Goal: Check status: Check status

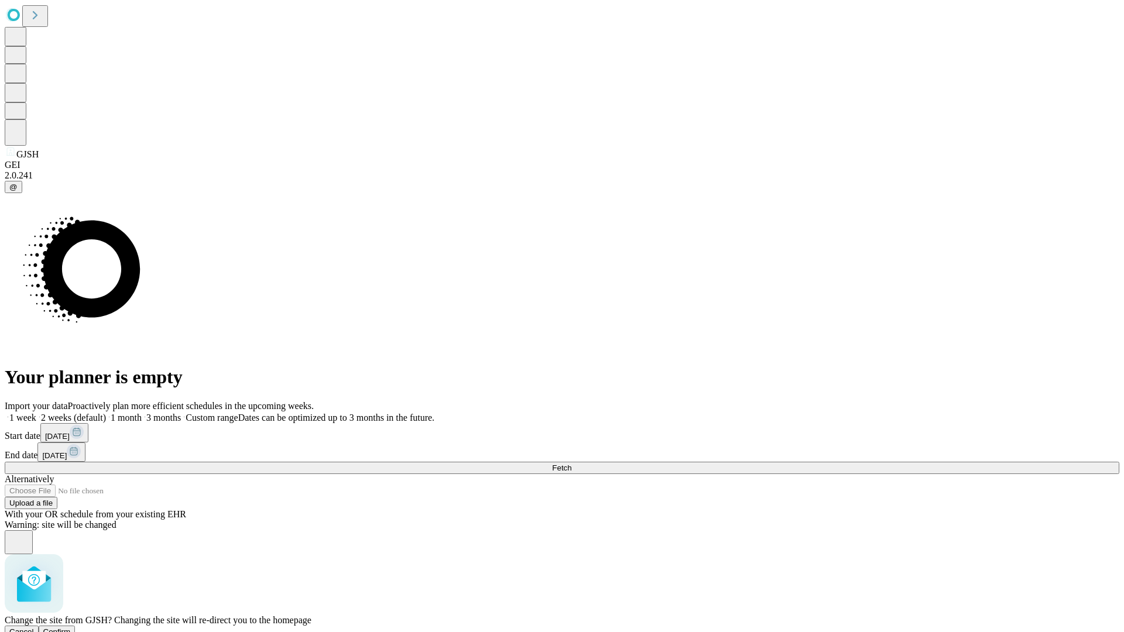
click at [71, 627] on span "Confirm" at bounding box center [57, 631] width 28 height 9
click at [36, 413] on label "1 week" at bounding box center [21, 418] width 32 height 10
click at [571, 463] on span "Fetch" at bounding box center [561, 467] width 19 height 9
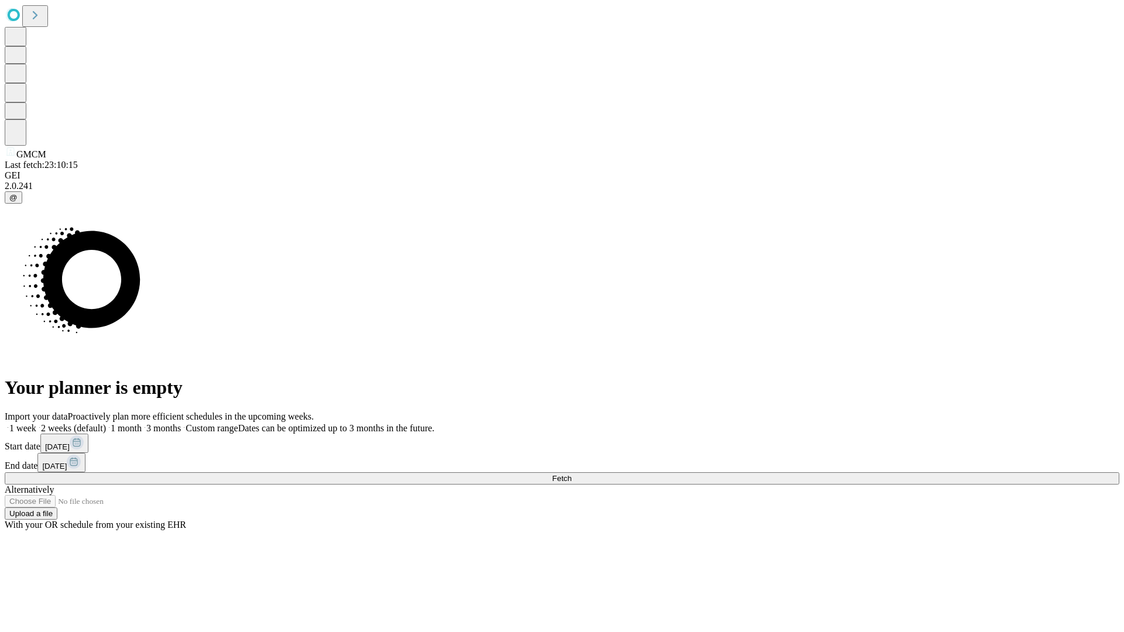
click at [36, 423] on label "1 week" at bounding box center [21, 428] width 32 height 10
click at [571, 474] on span "Fetch" at bounding box center [561, 478] width 19 height 9
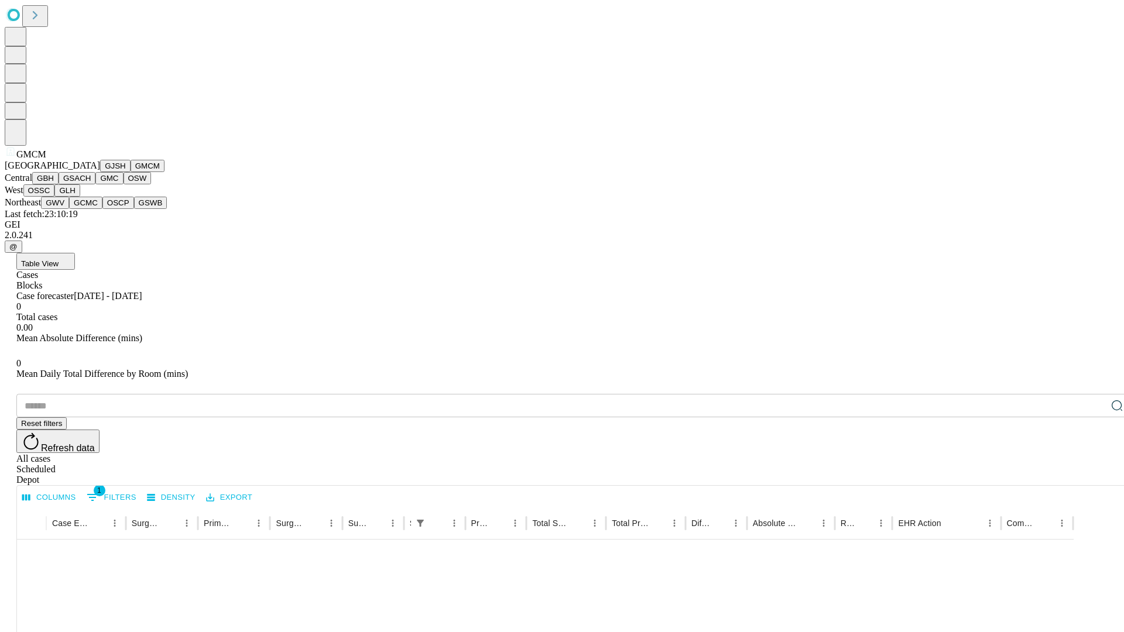
click at [59, 184] on button "GBH" at bounding box center [45, 178] width 26 height 12
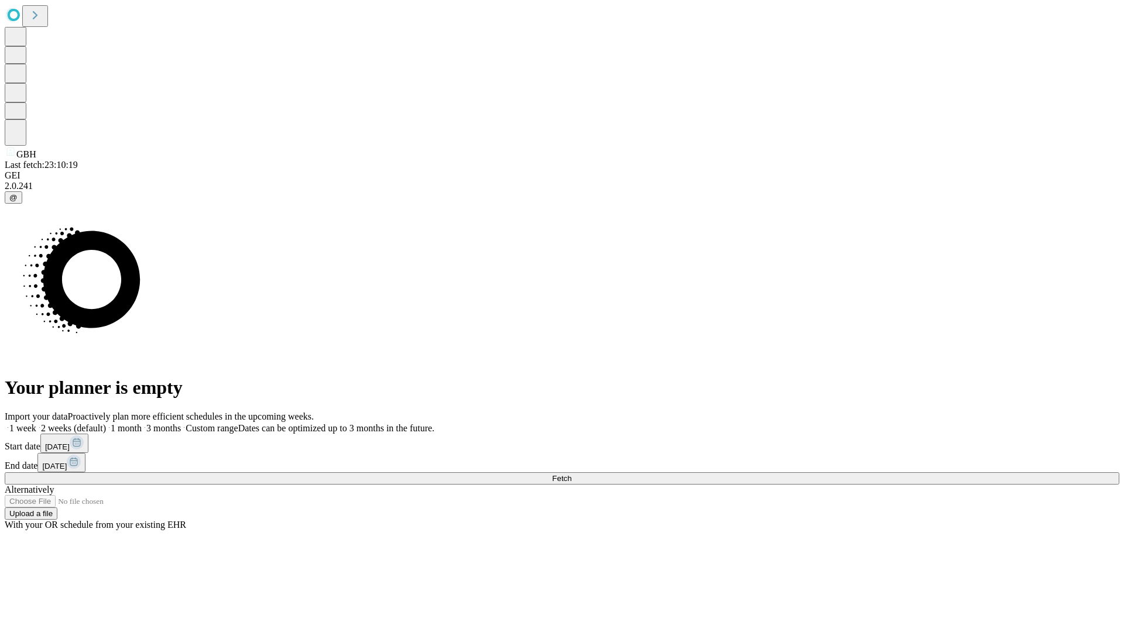
click at [36, 423] on label "1 week" at bounding box center [21, 428] width 32 height 10
click at [571, 474] on span "Fetch" at bounding box center [561, 478] width 19 height 9
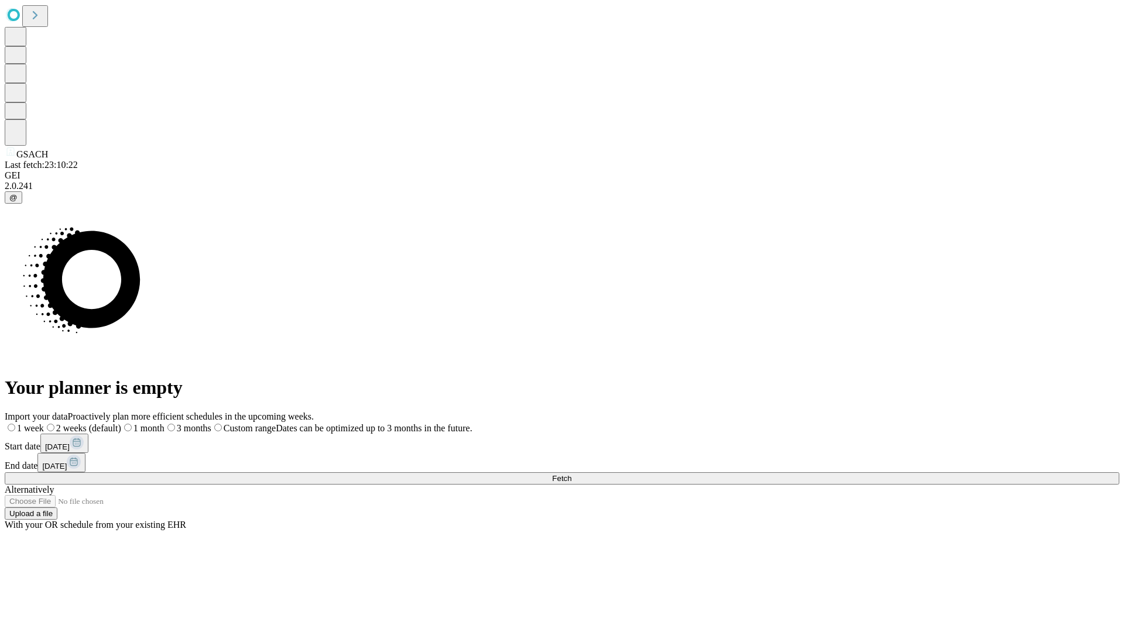
click at [571, 474] on span "Fetch" at bounding box center [561, 478] width 19 height 9
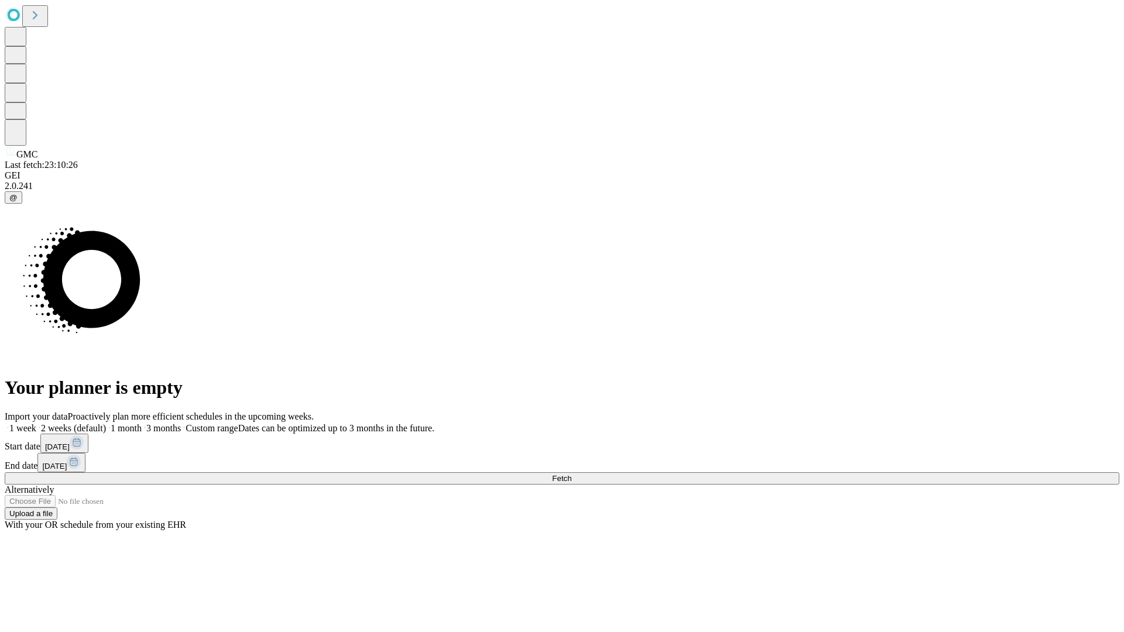
click at [36, 423] on label "1 week" at bounding box center [21, 428] width 32 height 10
click at [571, 474] on span "Fetch" at bounding box center [561, 478] width 19 height 9
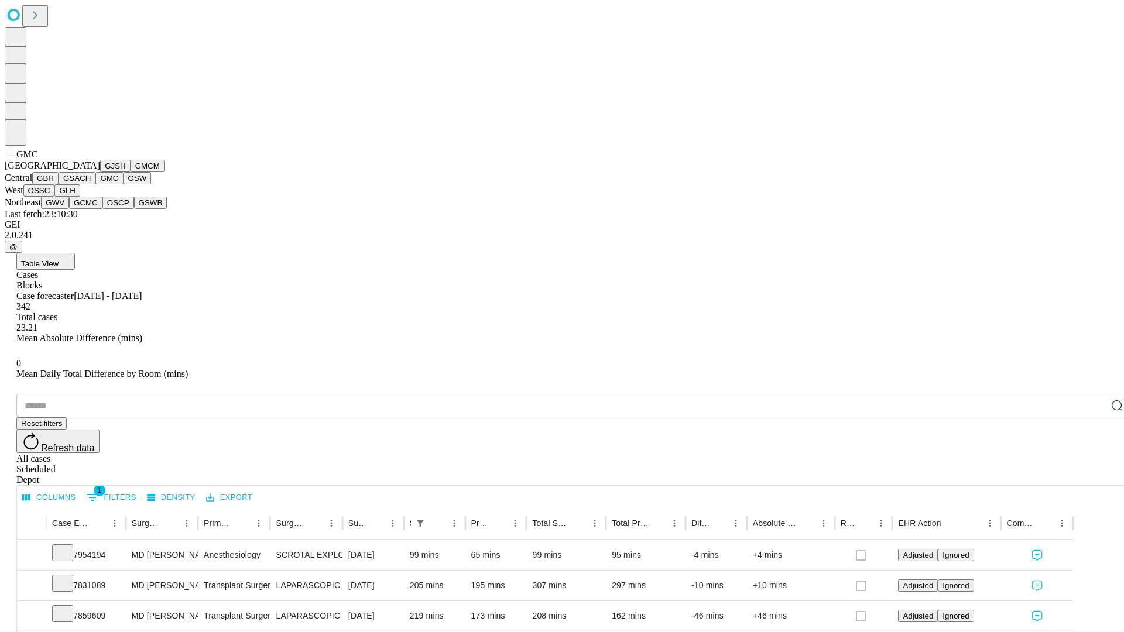
click at [123, 184] on button "OSW" at bounding box center [137, 178] width 28 height 12
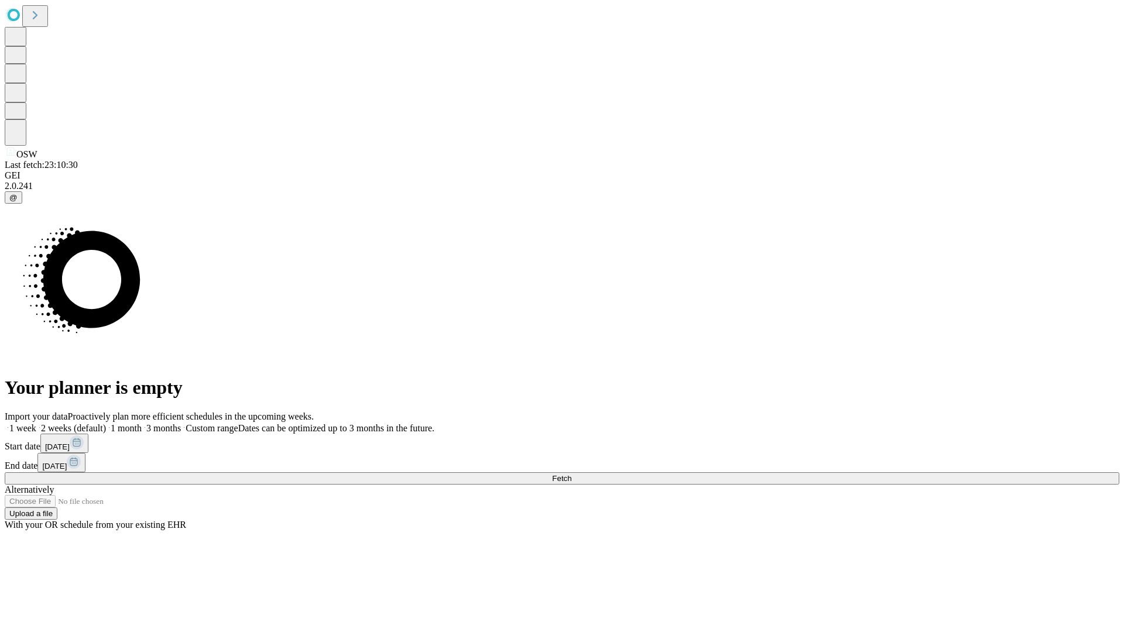
click at [36, 423] on label "1 week" at bounding box center [21, 428] width 32 height 10
click at [571, 474] on span "Fetch" at bounding box center [561, 478] width 19 height 9
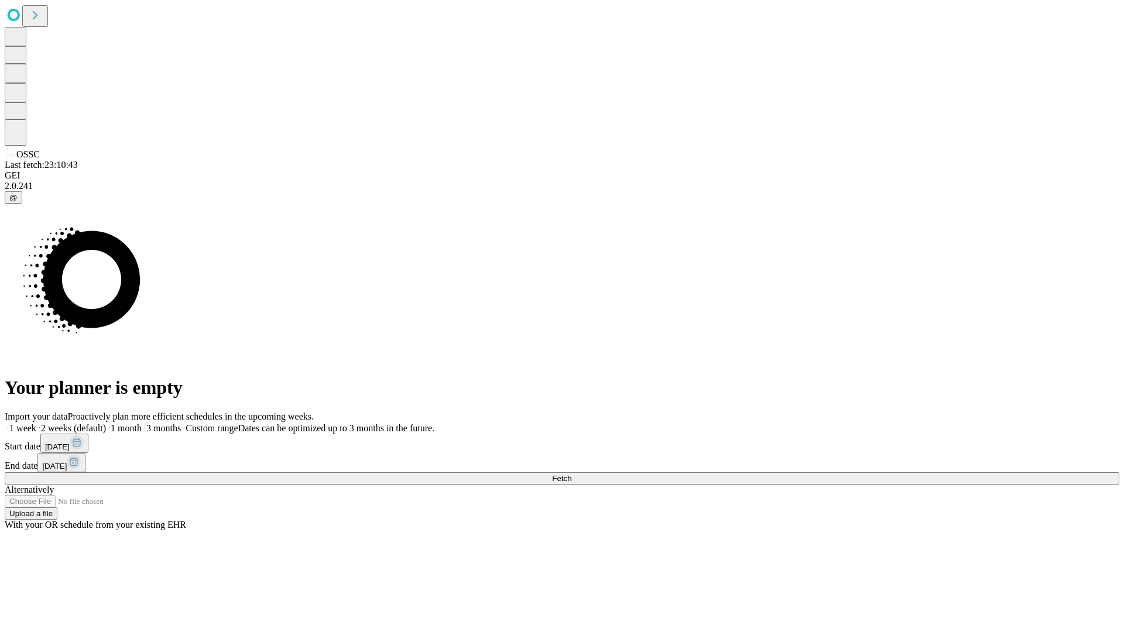
click at [36, 423] on label "1 week" at bounding box center [21, 428] width 32 height 10
click at [571, 474] on span "Fetch" at bounding box center [561, 478] width 19 height 9
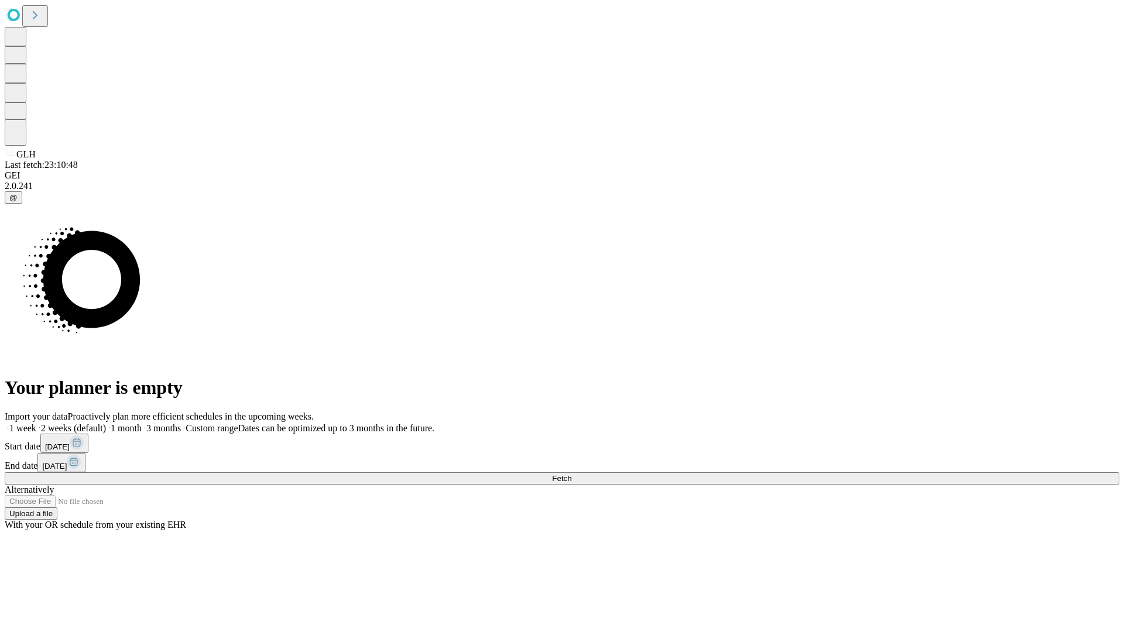
click at [571, 474] on span "Fetch" at bounding box center [561, 478] width 19 height 9
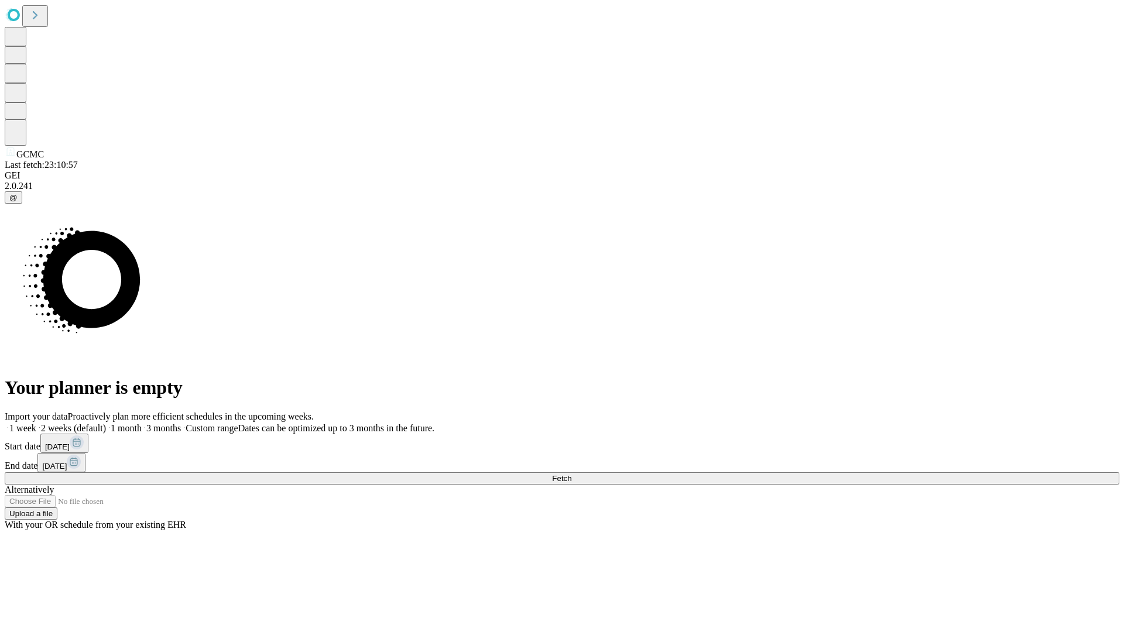
click at [571, 474] on span "Fetch" at bounding box center [561, 478] width 19 height 9
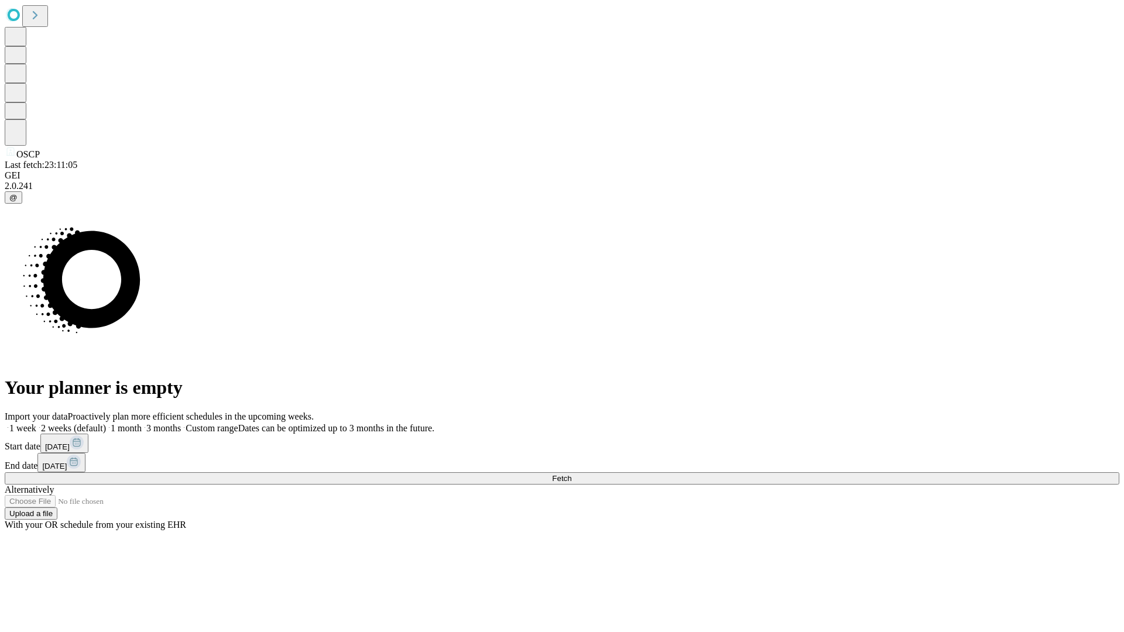
click at [36, 423] on label "1 week" at bounding box center [21, 428] width 32 height 10
click at [571, 474] on span "Fetch" at bounding box center [561, 478] width 19 height 9
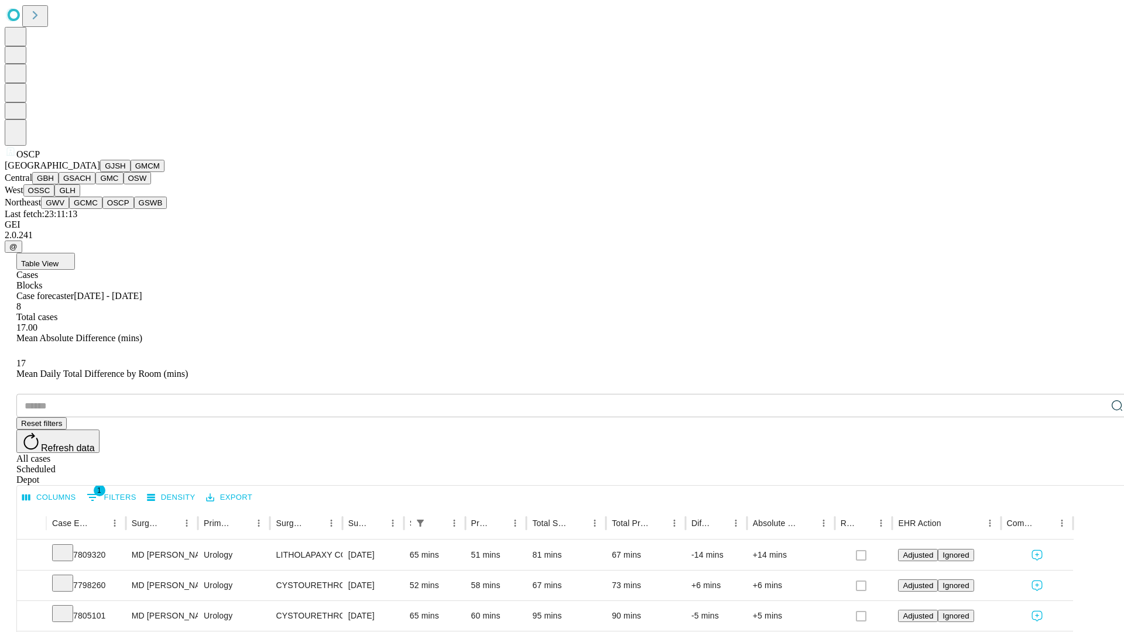
click at [134, 209] on button "GSWB" at bounding box center [150, 203] width 33 height 12
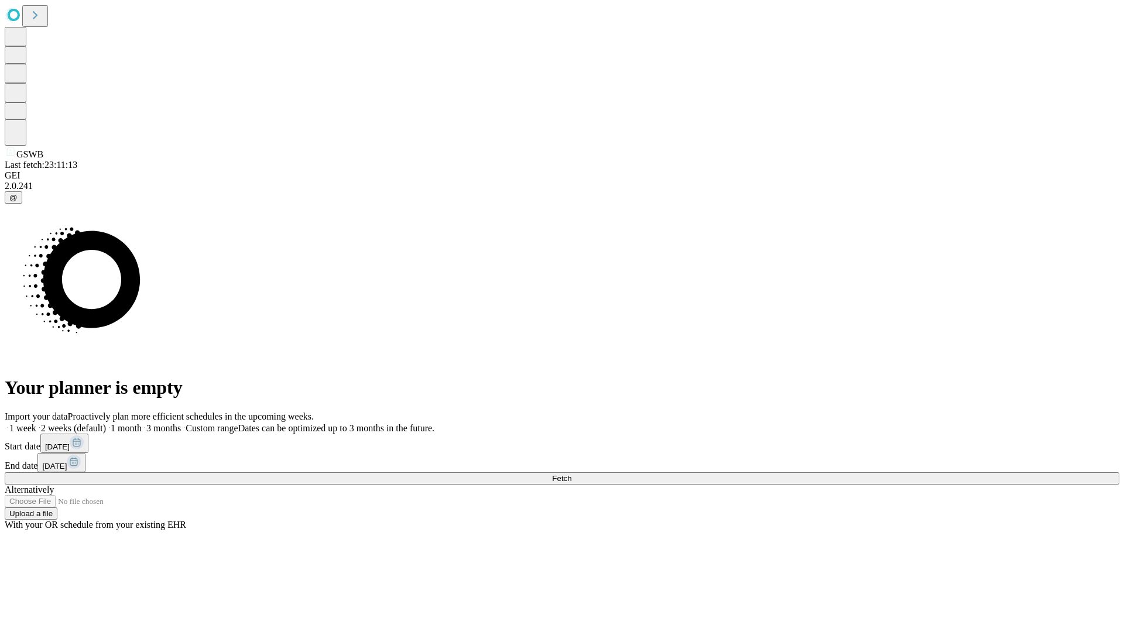
click at [36, 423] on label "1 week" at bounding box center [21, 428] width 32 height 10
click at [571, 474] on span "Fetch" at bounding box center [561, 478] width 19 height 9
